Goal: Task Accomplishment & Management: Manage account settings

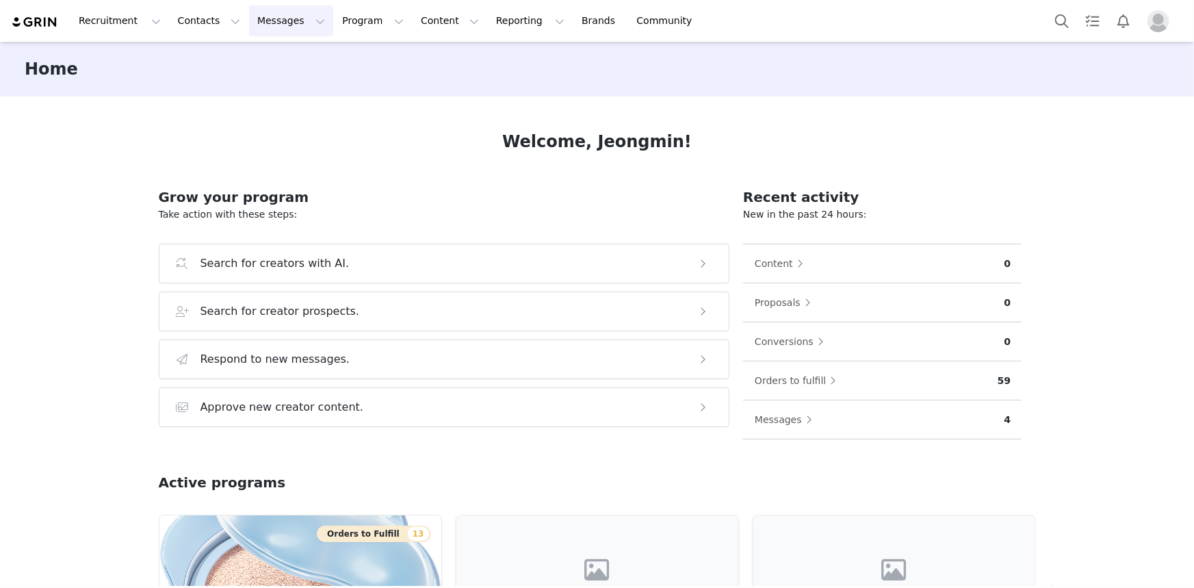
click at [273, 13] on button "Messages Messages" at bounding box center [291, 20] width 84 height 31
click at [282, 88] on div "Inbox" at bounding box center [284, 86] width 92 height 14
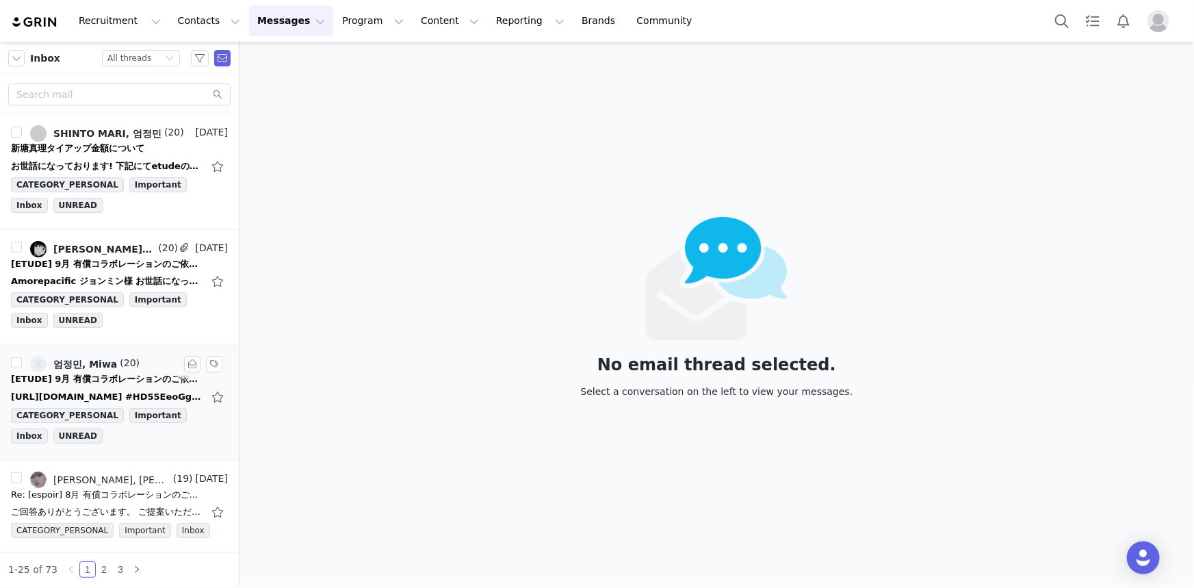
click at [99, 388] on div "[URL][DOMAIN_NAME] #HD55EeoGg6wCxtz3llDZwkW9mEgFtHHZX6inNcjWfe//4+KpwAy5JWMhZiq…" at bounding box center [119, 397] width 217 height 22
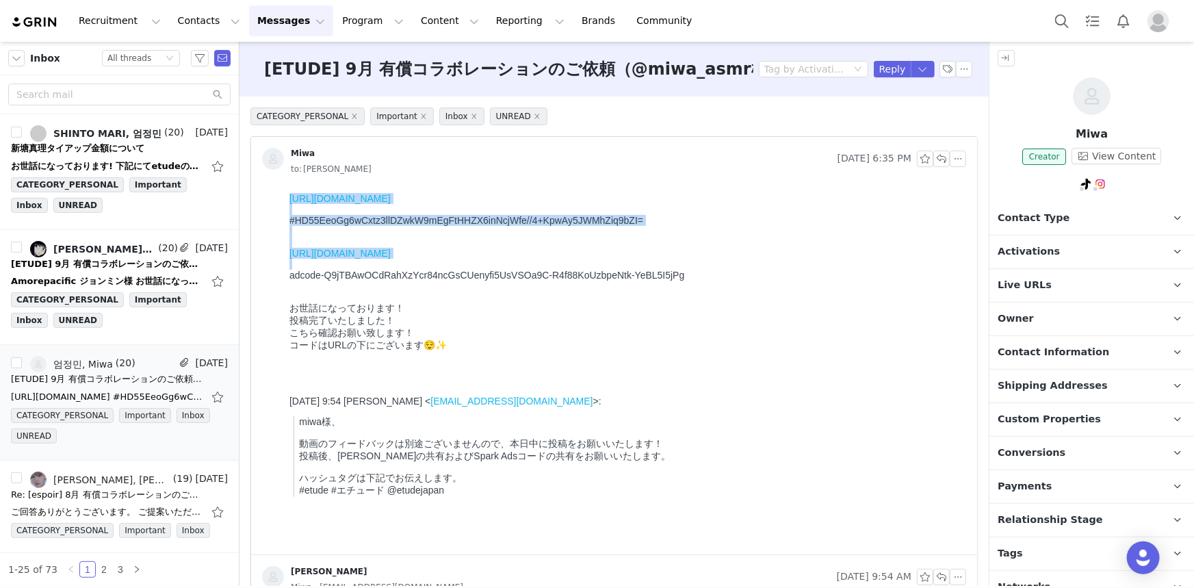
drag, startPoint x: 673, startPoint y: 299, endPoint x: 291, endPoint y: 188, distance: 398.1
click at [291, 188] on html "[URL][DOMAIN_NAME] #HD55EeoGg6wCxtz3llDZwkW9mEgFtHHZX6inNcjWfe//4+KpwAy5JWMhZiq…" at bounding box center [624, 370] width 682 height 367
copy body "[URL][DOMAIN_NAME] #HD55EeoGg6wCxtz3llDZwkW9mEgFtHHZX6inNcjWfe//4+KpwAy5JWMhZiq…"
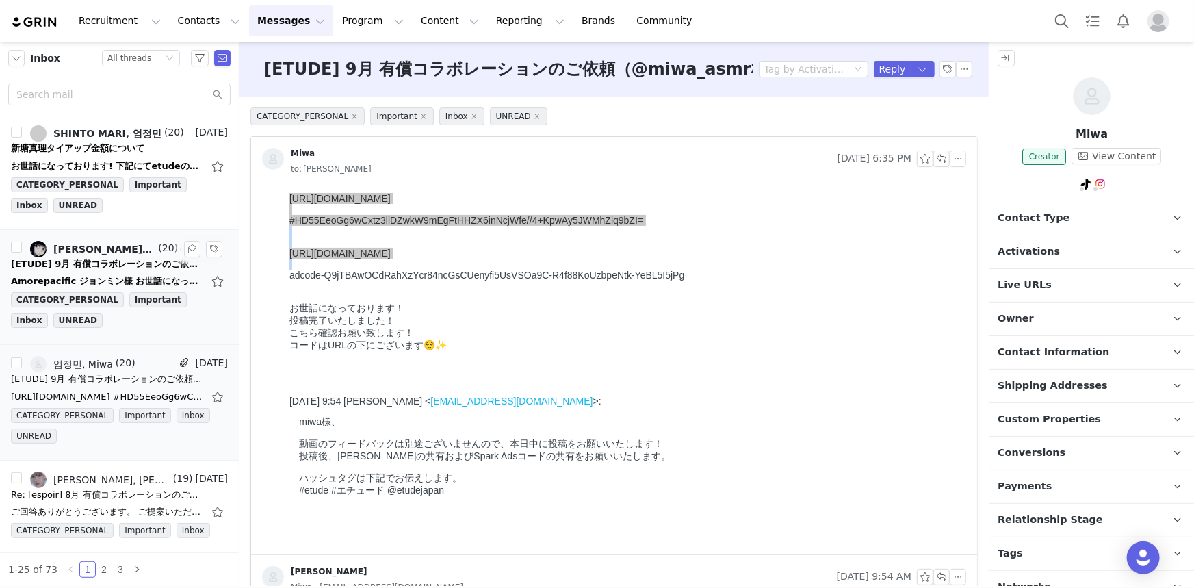
click at [155, 252] on span "(20)" at bounding box center [166, 248] width 23 height 14
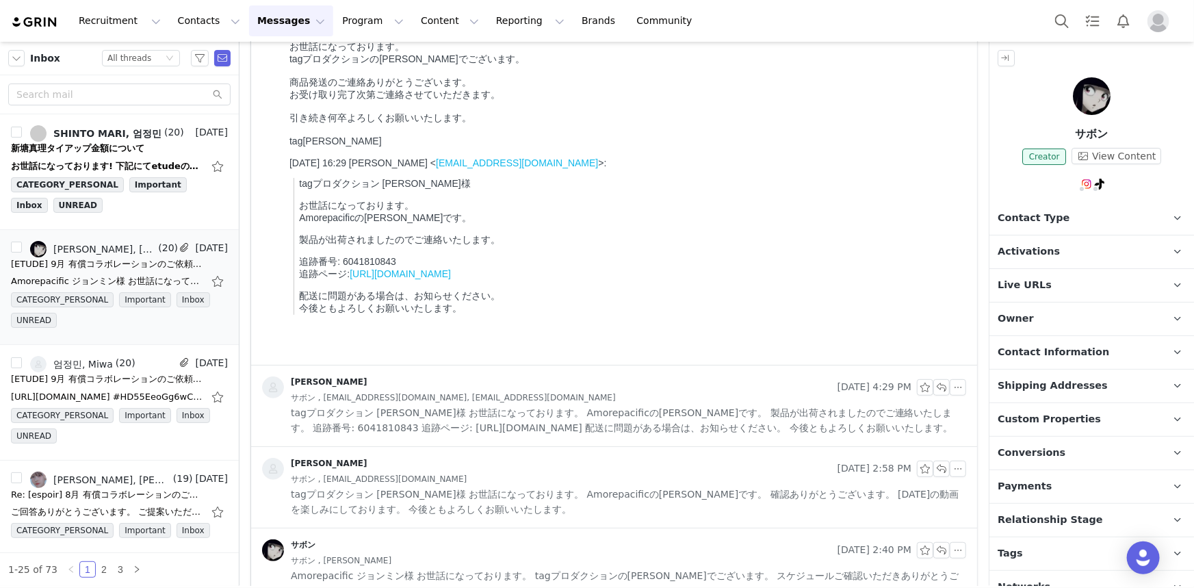
scroll to position [248, 0]
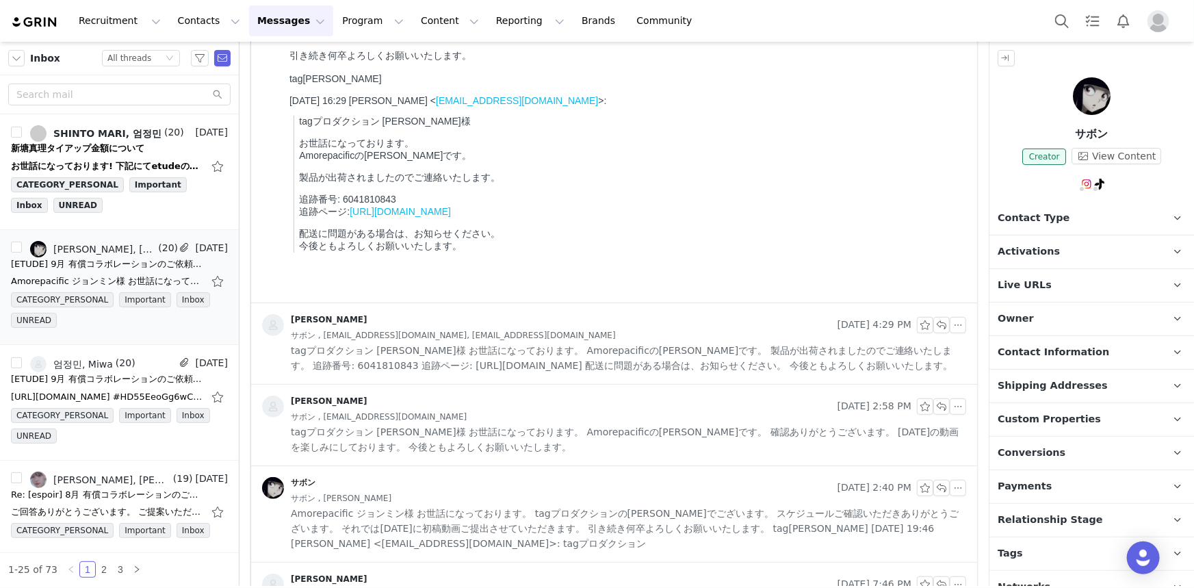
click at [569, 343] on span "tagプロダクション [PERSON_NAME]様 お世話になっております。 Amorepacificの[PERSON_NAME]です。 製品が出荷されました…" at bounding box center [628, 358] width 675 height 30
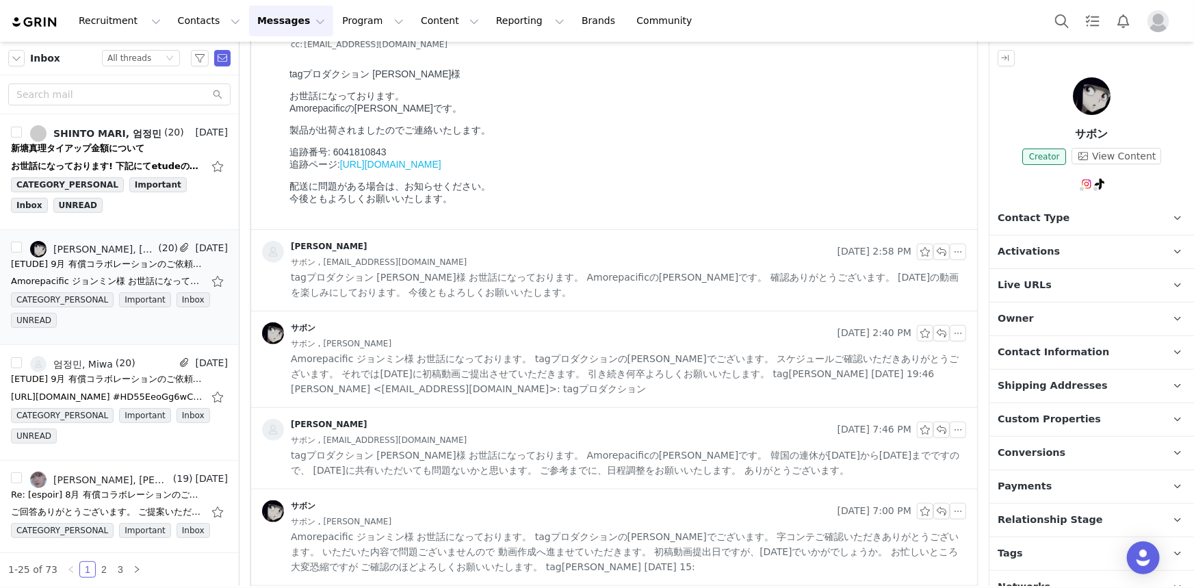
scroll to position [560, 0]
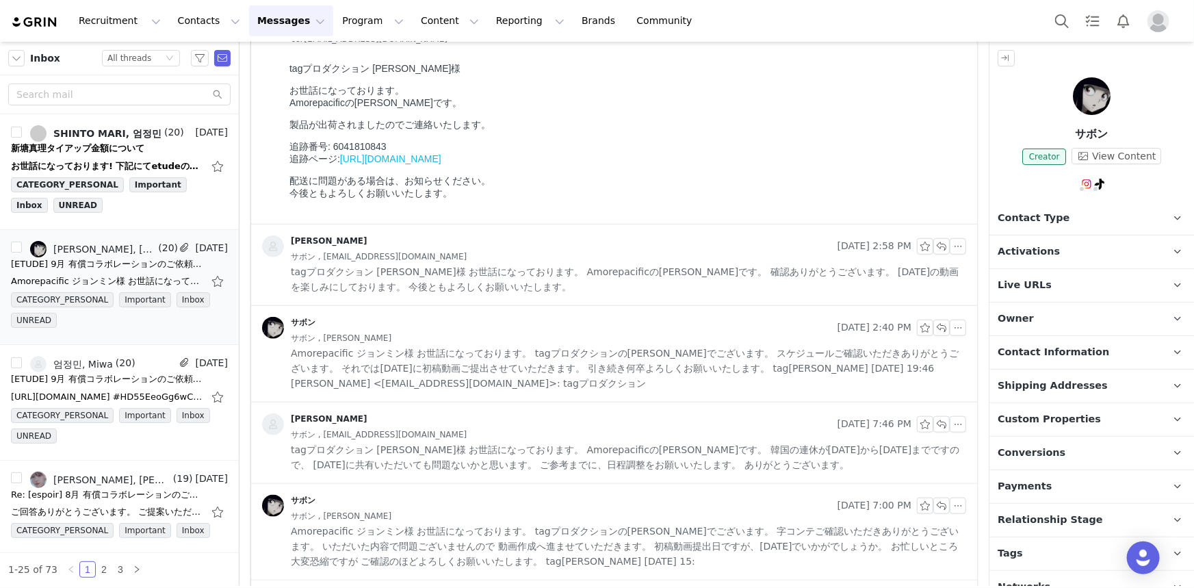
click at [575, 287] on span "tagプロダクション [PERSON_NAME]様 お世話になっております。 Amorepacificの[PERSON_NAME]です。 確認ありがとうござい…" at bounding box center [628, 279] width 675 height 30
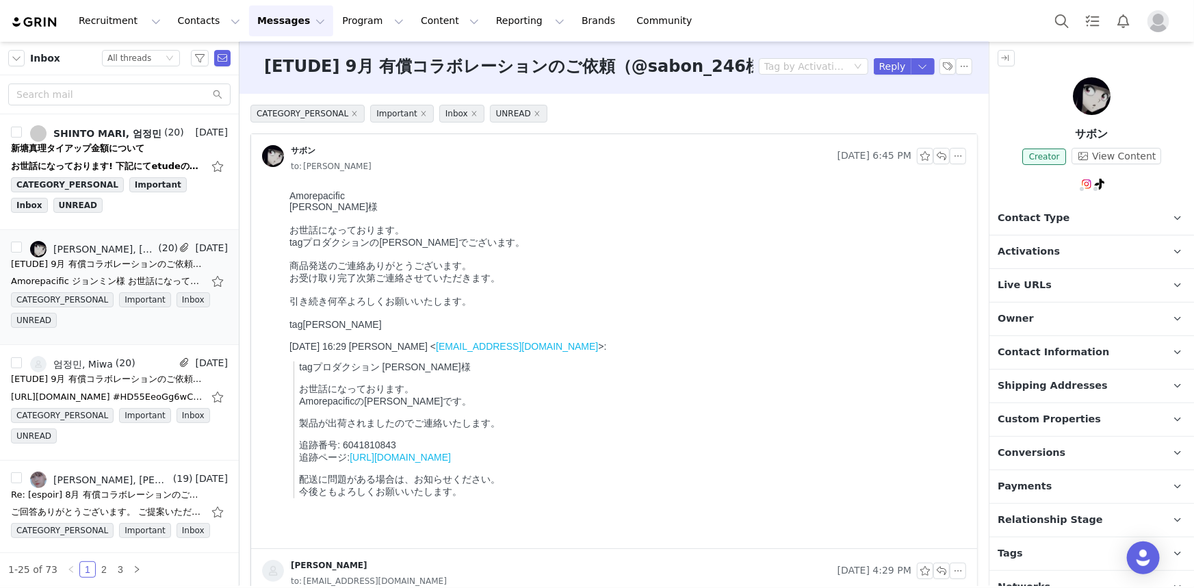
scroll to position [0, 0]
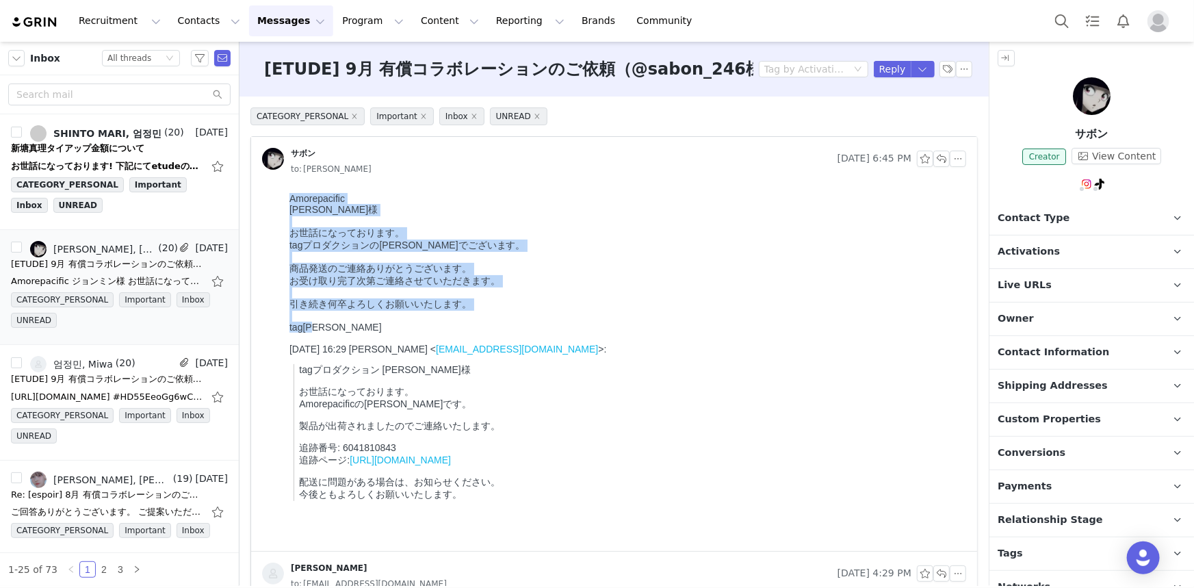
drag, startPoint x: 388, startPoint y: 351, endPoint x: 565, endPoint y: 394, distance: 182.3
click at [283, 196] on html "Amorepacific ジョンミン様 お世話になっております。 tagプロダクションの[PERSON_NAME]でございます。 商品発送のご連絡ありがとうご…" at bounding box center [624, 368] width 682 height 363
copy div "Amorepacific ジョンミン様 お世話になっております。 tagプロダクションの[PERSON_NAME]でございます。 商品発送のご連絡ありがとうご…"
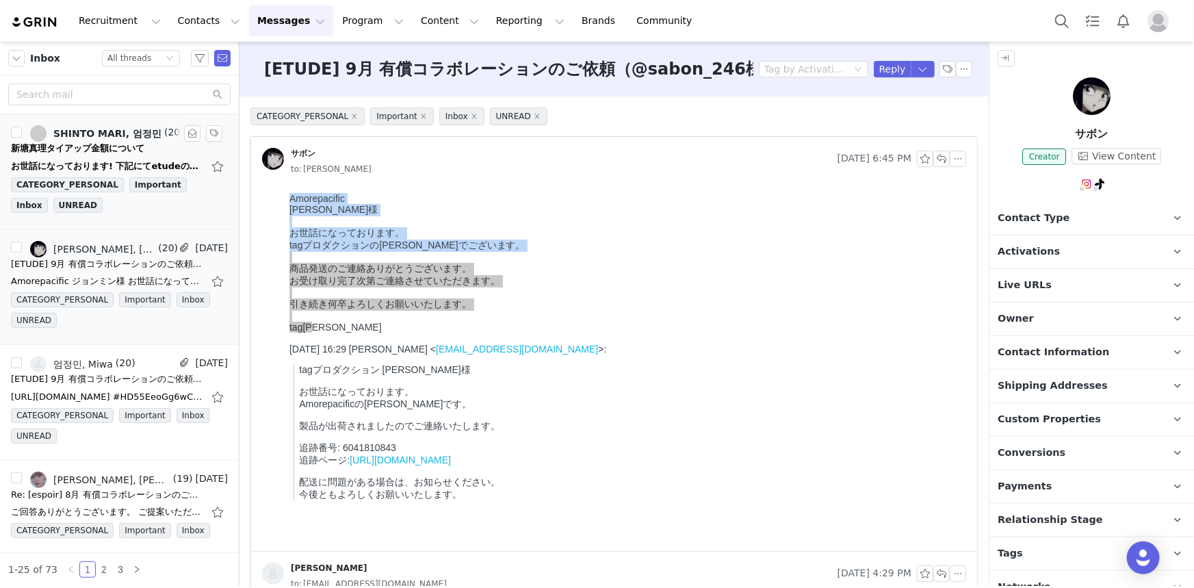
drag, startPoint x: 75, startPoint y: 158, endPoint x: 102, endPoint y: 170, distance: 29.1
click at [75, 159] on div "お世話になっております! 下記にてetudeの投稿URLと広告コードを送付致しましたので、ご確認いただけますと幸いです！ ▼投稿URL [URL][DOMAI…" at bounding box center [107, 166] width 192 height 14
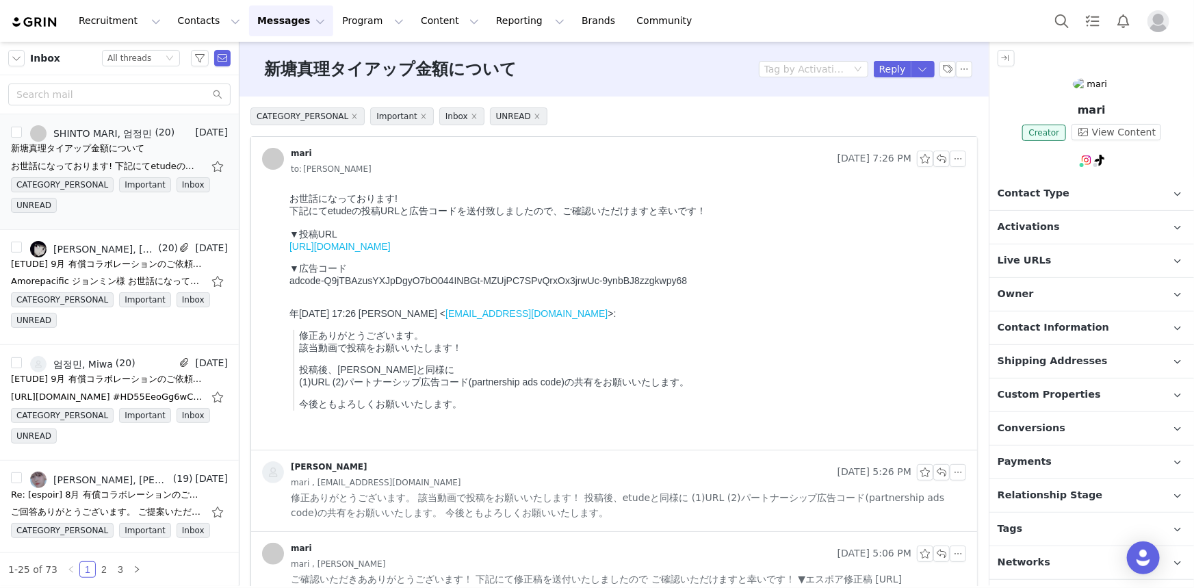
drag, startPoint x: 706, startPoint y: 254, endPoint x: 274, endPoint y: 254, distance: 431.6
click at [283, 254] on html "お世話になっております! 下記にてetudeの投稿URLと広告コードを送付致しましたので、ご確認いただけますと幸いです！ ▼投稿URL [URL][DOMAI…" at bounding box center [624, 318] width 682 height 262
copy link "[URL][DOMAIN_NAME]"
drag, startPoint x: 653, startPoint y: 289, endPoint x: 259, endPoint y: 287, distance: 394.7
click at [283, 287] on html "お世話になっております! 下記にてetudeの投稿URLと広告コードを送付致しましたので、ご確認いただけますと幸いです！ ▼投稿URL [URL][DOMAI…" at bounding box center [624, 318] width 682 height 262
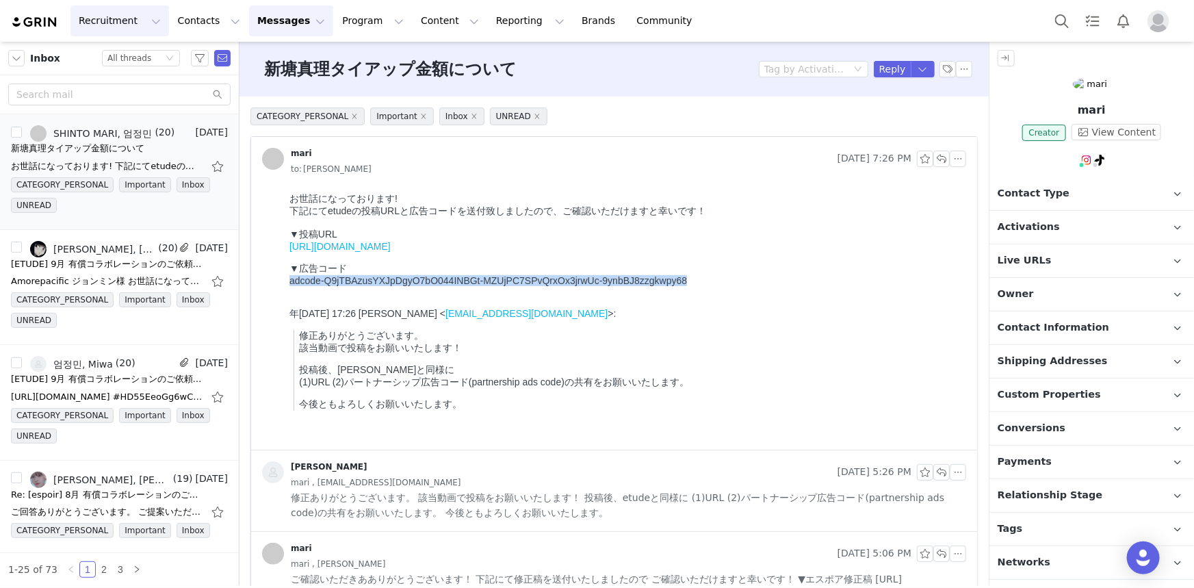
copy div "adcode-Q9jTBAzusYXJpDgyO7bO044INBGt-MZUjPC7SPvQrxOx3jrwUc-9ynbBJ8zzgkwpy68"
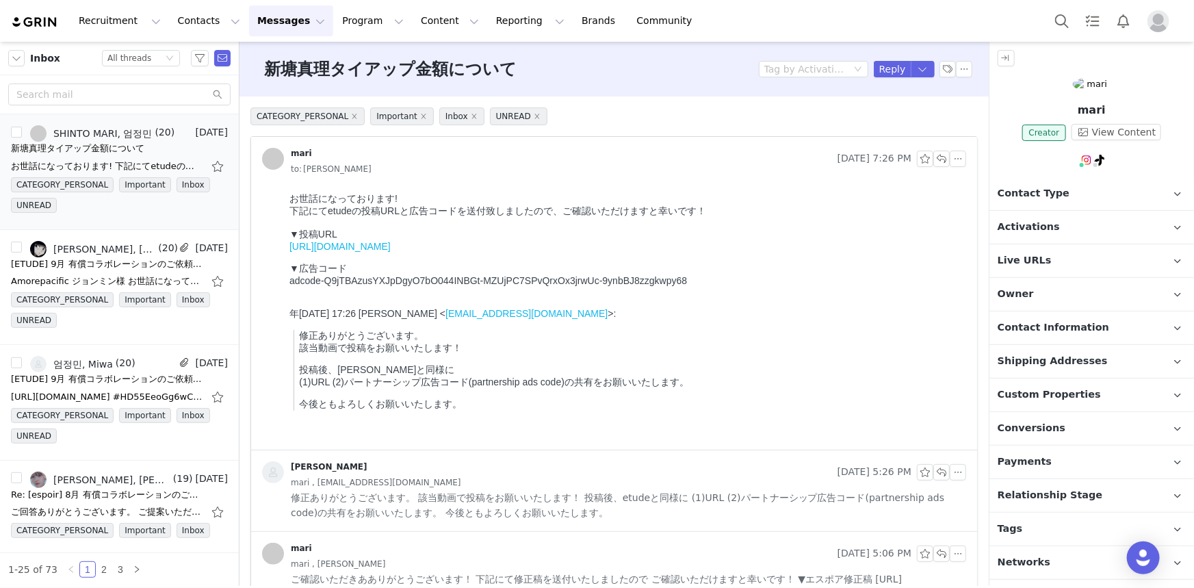
click at [707, 354] on p "修正ありがとうございます。 該当動画で投稿をお願いいたします！" at bounding box center [628, 341] width 661 height 25
drag, startPoint x: 127, startPoint y: 380, endPoint x: 166, endPoint y: 380, distance: 38.3
click at [127, 380] on div "[ETUDE] 9月 有償コラボレーションのご依頼（@miwa_asmr様）" at bounding box center [107, 379] width 192 height 14
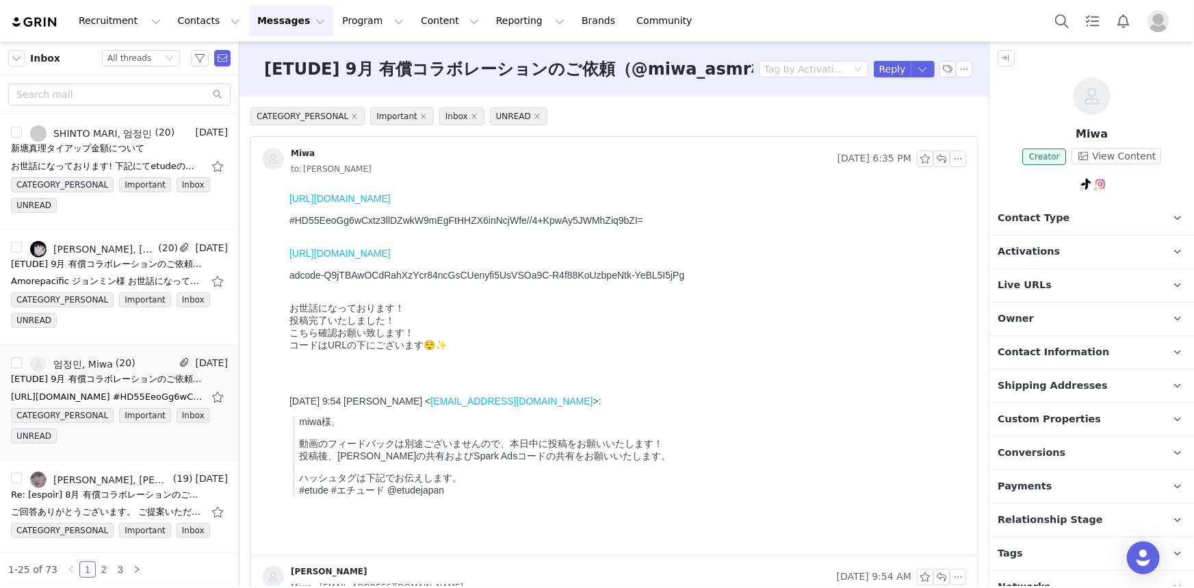
click at [709, 351] on div "コードはURLの下にございます😌✨" at bounding box center [624, 345] width 671 height 12
drag, startPoint x: 495, startPoint y: 386, endPoint x: 260, endPoint y: 323, distance: 242.9
click at [283, 323] on html "[URL][DOMAIN_NAME] #HD55EeoGg6wCxtz3llDZwkW9mEgFtHHZX6inNcjWfe//4+KpwAy5JWMhZiq…" at bounding box center [624, 370] width 682 height 367
copy body "お世話になっております！ 投稿完了いたしました！ こちら確認お願い致します！ コードはURLの下にございます😌✨"
click at [686, 291] on div "adcode-Q9jTBAwOCdRahXzYcr84ncGsCUenyfi5UsVSOa9C-R4f88KoUzbpeNtk-YeBL5I5jPg" at bounding box center [624, 280] width 671 height 22
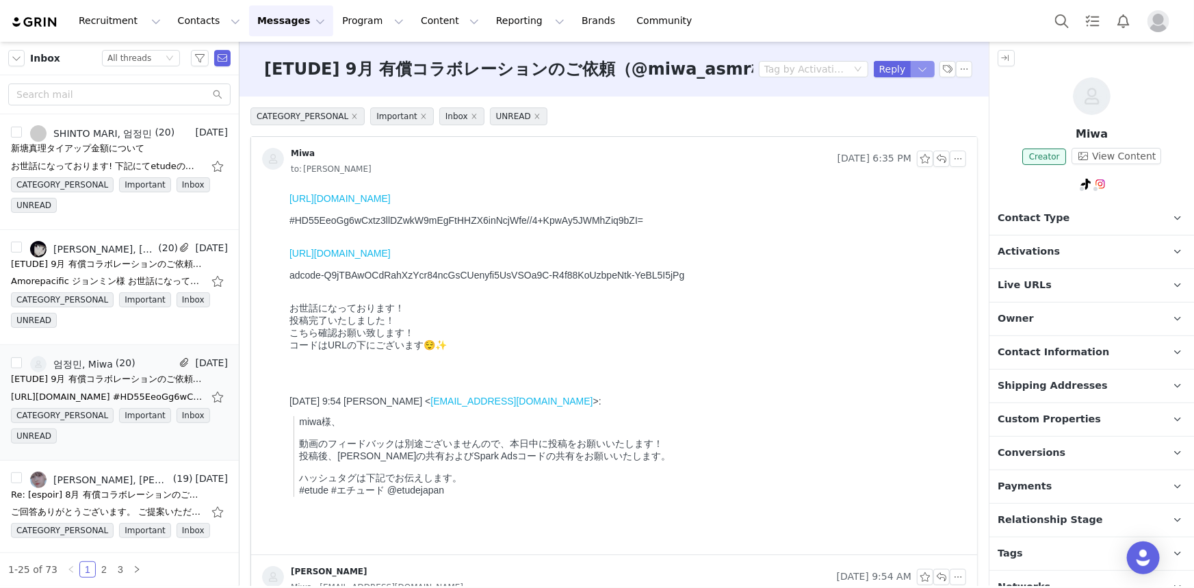
click at [917, 64] on button "button" at bounding box center [922, 69] width 25 height 16
click at [122, 140] on link "SHINTO MARI, 엄정민" at bounding box center [91, 133] width 122 height 16
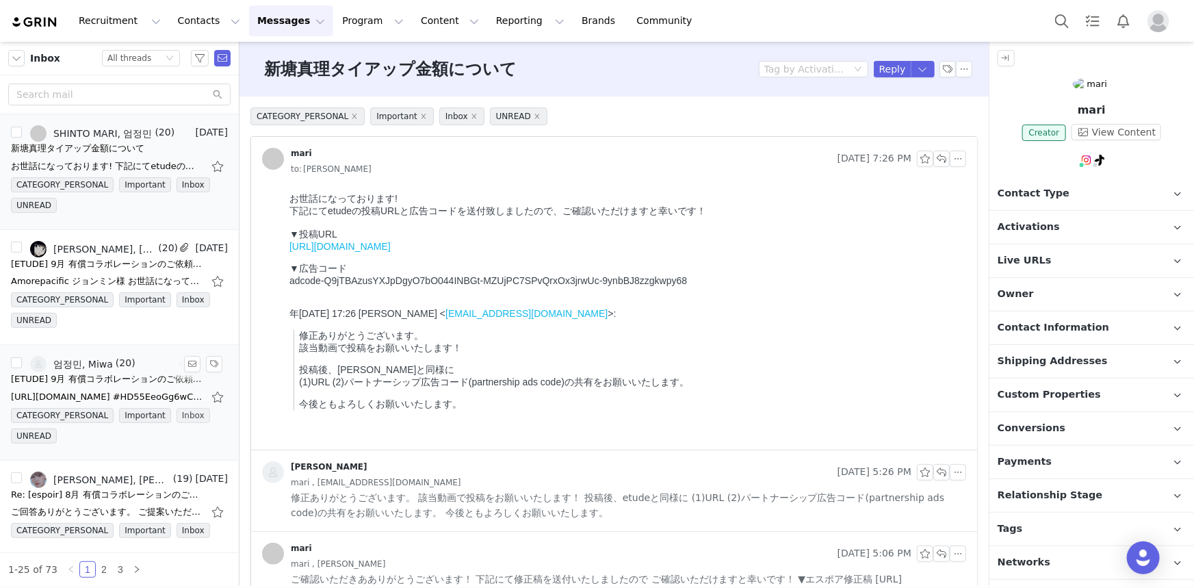
drag, startPoint x: 118, startPoint y: 247, endPoint x: 174, endPoint y: 407, distance: 169.8
click at [118, 247] on div "[PERSON_NAME], [PERSON_NAME]" at bounding box center [104, 249] width 102 height 11
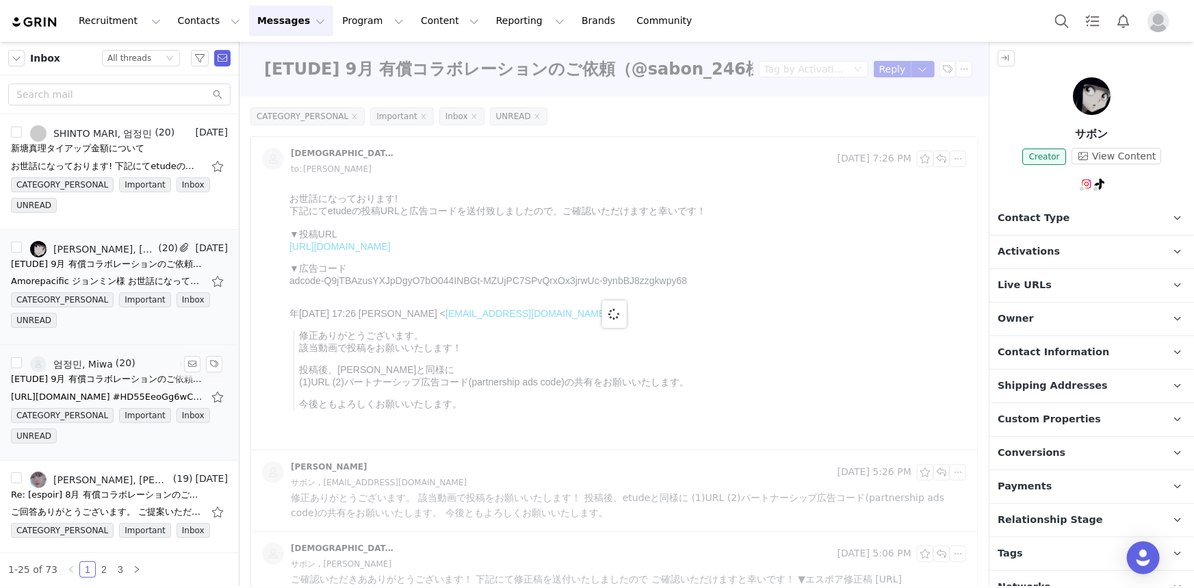
click at [132, 398] on div "[URL][DOMAIN_NAME] #HD55EeoGg6wCxtz3llDZwkW9mEgFtHHZX6inNcjWfe//4+KpwAy5JWMhZiq…" at bounding box center [107, 397] width 192 height 14
